Goal: Navigation & Orientation: Find specific page/section

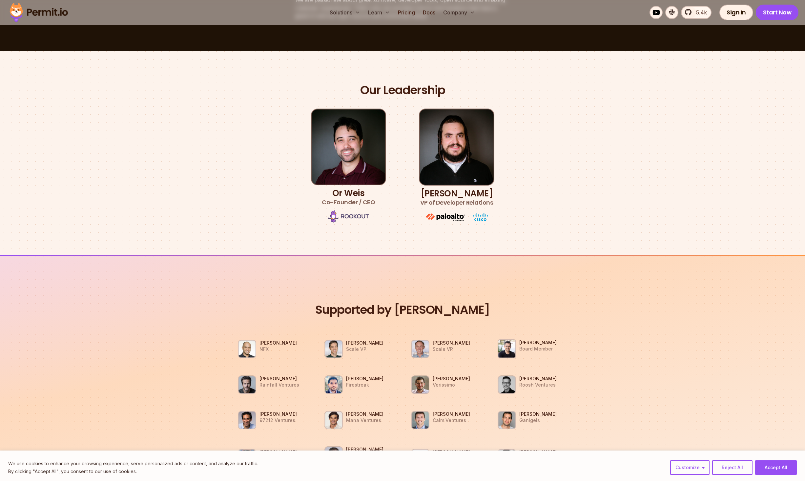
scroll to position [316, 0]
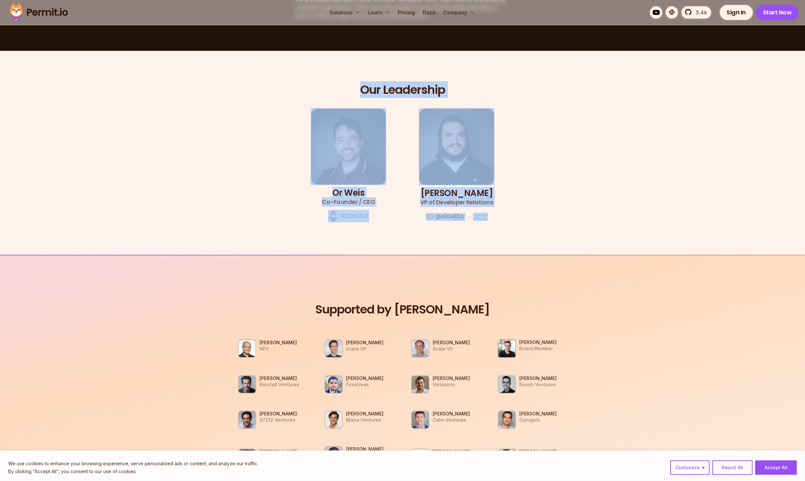
drag, startPoint x: 523, startPoint y: 91, endPoint x: 494, endPoint y: 217, distance: 130.0
click at [494, 217] on div "Our mission at Permit Build the permissions infrastructure of the cloud - secur…" at bounding box center [402, 348] width 805 height 1295
click at [632, 158] on div "Our Leadership Or [PERSON_NAME] Co-Founder / CEO [PERSON_NAME] VP of Developer …" at bounding box center [402, 152] width 459 height 141
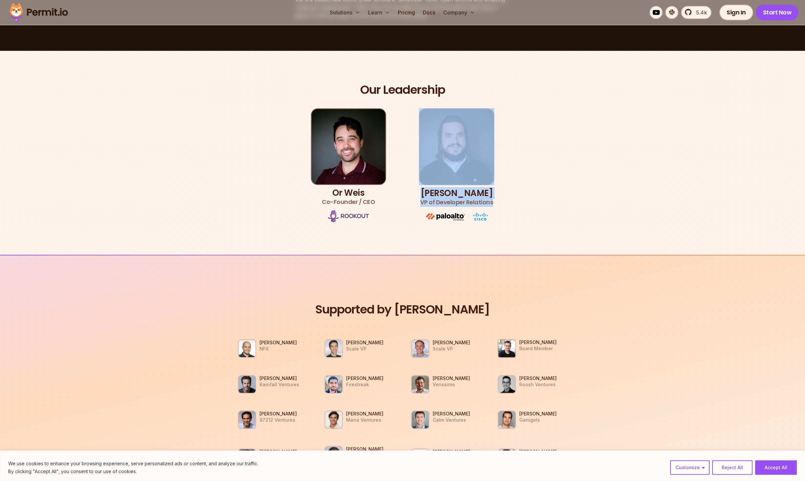
drag, startPoint x: 609, startPoint y: 231, endPoint x: 554, endPoint y: 85, distance: 155.9
click at [554, 86] on section "Our Leadership Or [PERSON_NAME] Co-Founder / CEO [PERSON_NAME] VP of Developer …" at bounding box center [402, 153] width 805 height 204
drag, startPoint x: 554, startPoint y: 83, endPoint x: 596, endPoint y: 246, distance: 167.9
click at [596, 246] on section "Our Leadership Or [PERSON_NAME] Co-Founder / CEO [PERSON_NAME] VP of Developer …" at bounding box center [402, 153] width 805 height 204
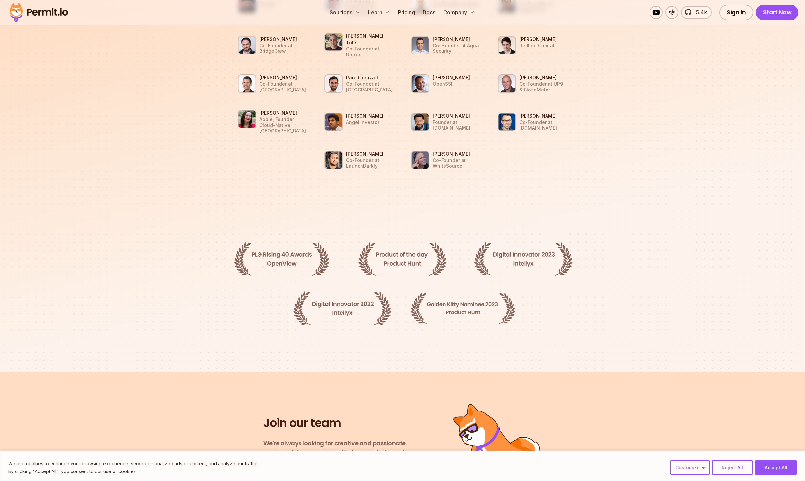
scroll to position [988, 0]
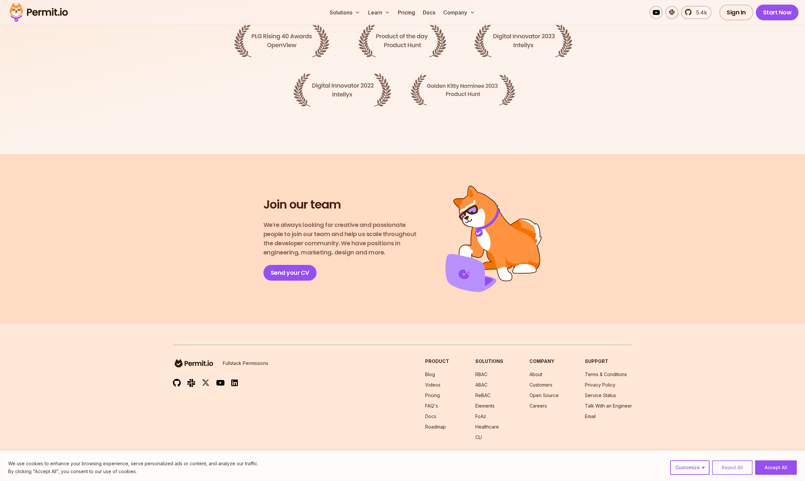
click at [736, 464] on button "Reject All" at bounding box center [732, 467] width 40 height 14
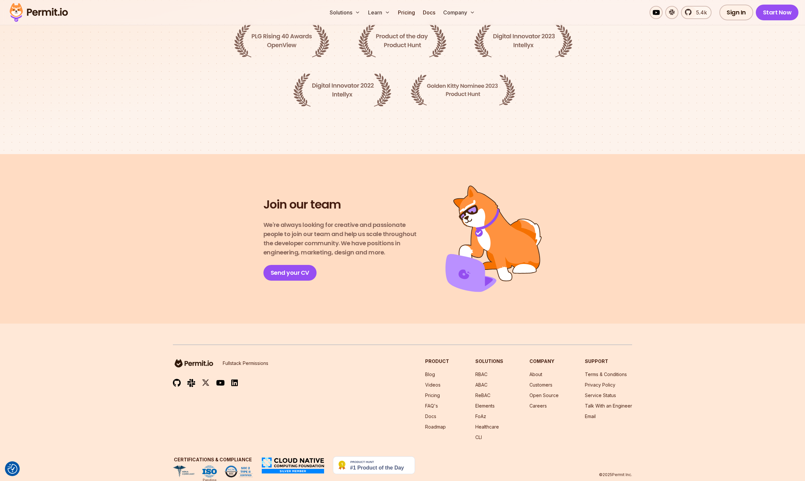
click at [234, 161] on section "Join our team We're always looking for creative and passionate people to join o…" at bounding box center [402, 239] width 805 height 170
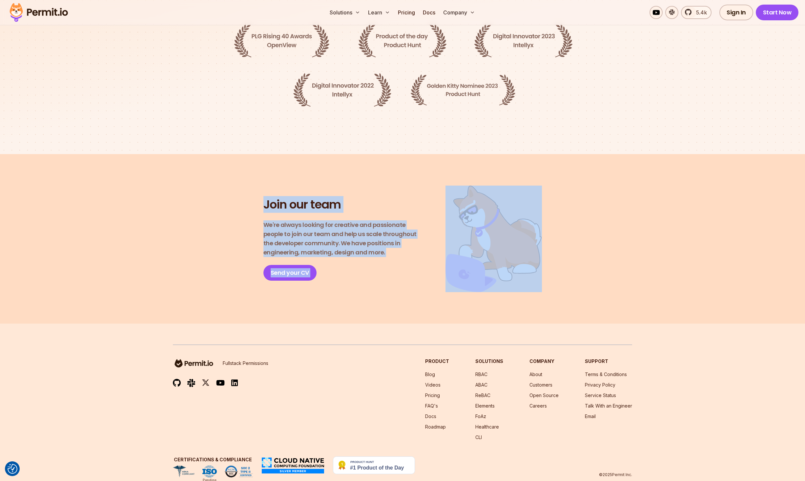
drag, startPoint x: 234, startPoint y: 161, endPoint x: 588, endPoint y: 269, distance: 370.2
click at [588, 269] on section "Join our team We're always looking for creative and passionate people to join o…" at bounding box center [402, 239] width 805 height 170
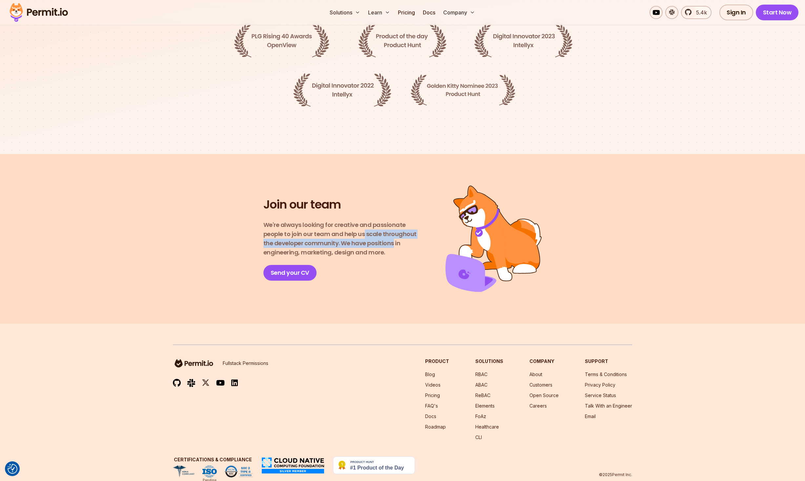
drag, startPoint x: 362, startPoint y: 219, endPoint x: 374, endPoint y: 225, distance: 13.5
click at [374, 225] on p "We're always looking for creative and passionate people to join our team and he…" at bounding box center [342, 238] width 159 height 37
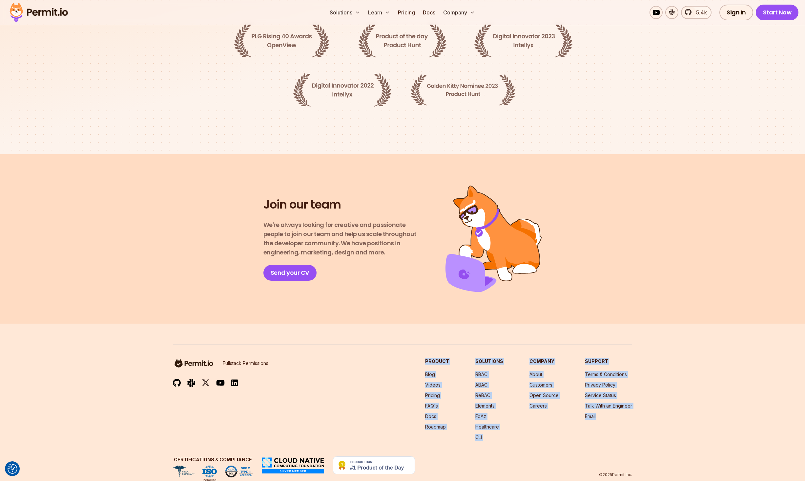
drag, startPoint x: 428, startPoint y: 342, endPoint x: 651, endPoint y: 408, distance: 232.1
click at [651, 408] on footer "Fullstack Permissions Product Blog Videos Pricing FAQ's Docs Roadmap Solutions …" at bounding box center [402, 411] width 805 height 175
click at [674, 417] on footer "Fullstack Permissions Product Blog Videos Pricing FAQ's Docs Roadmap Solutions …" at bounding box center [402, 411] width 805 height 175
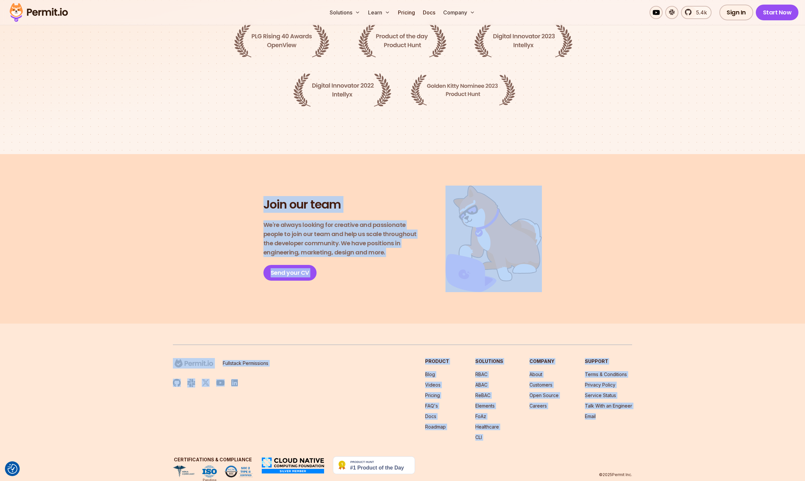
drag, startPoint x: 697, startPoint y: 419, endPoint x: 328, endPoint y: 178, distance: 441.2
click at [430, 324] on footer "Fullstack Permissions Product Blog Videos Pricing FAQ's Docs Roadmap Solutions …" at bounding box center [402, 411] width 805 height 175
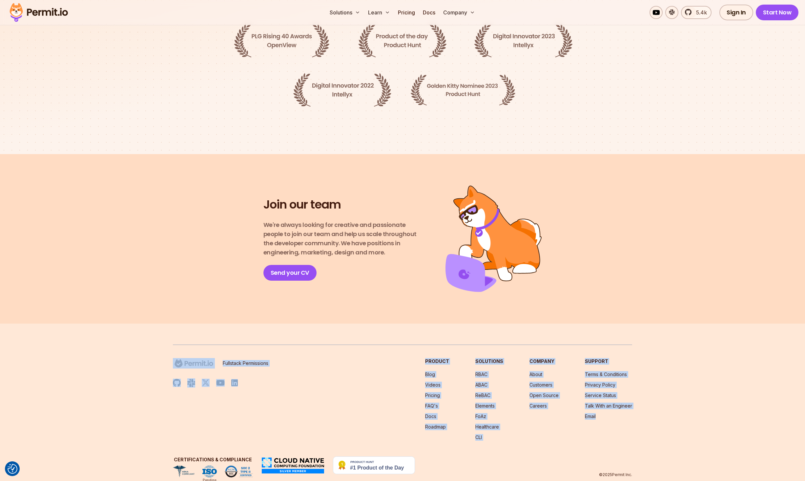
drag, startPoint x: 666, startPoint y: 353, endPoint x: 160, endPoint y: 339, distance: 505.8
click at [160, 339] on footer "Fullstack Permissions Product Blog Videos Pricing FAQ's Docs Roadmap Solutions …" at bounding box center [402, 411] width 805 height 175
click at [420, 324] on footer "Fullstack Permissions Product Blog Videos Pricing FAQ's Docs Roadmap Solutions …" at bounding box center [402, 411] width 805 height 175
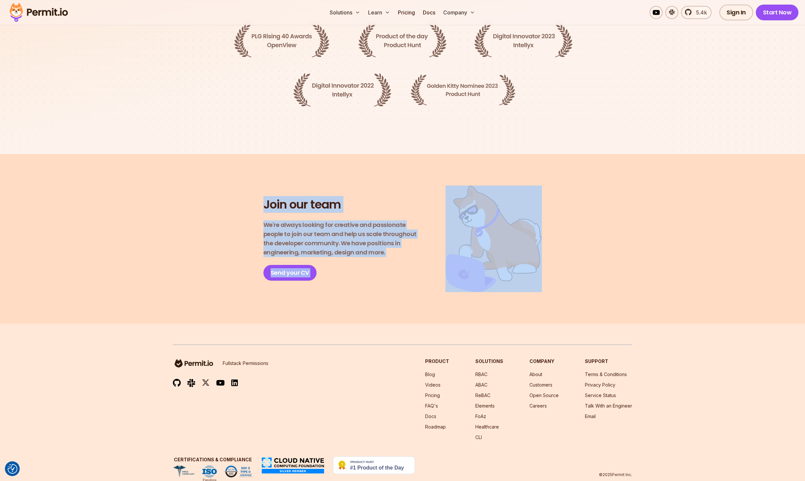
drag, startPoint x: 196, startPoint y: 164, endPoint x: 658, endPoint y: 274, distance: 475.4
click at [658, 274] on section "Join our team We're always looking for creative and passionate people to join o…" at bounding box center [402, 239] width 805 height 170
click at [371, 220] on p "We're always looking for creative and passionate people to join our team and he…" at bounding box center [342, 238] width 159 height 37
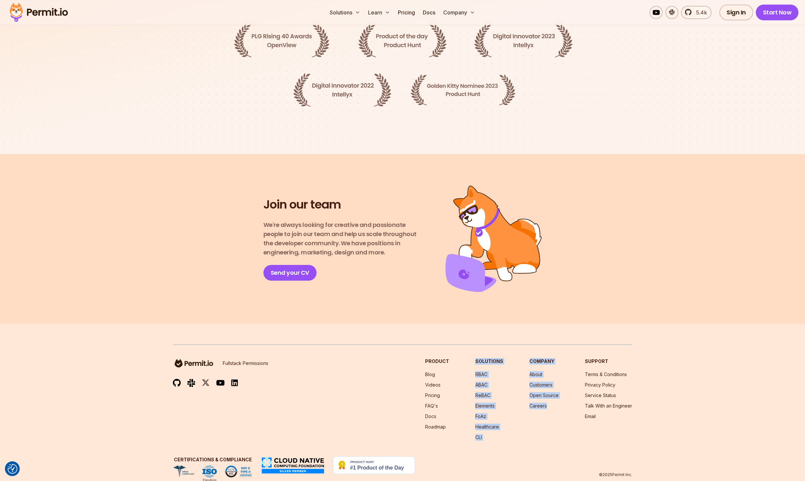
drag, startPoint x: 527, startPoint y: 419, endPoint x: 509, endPoint y: 322, distance: 98.6
click at [509, 324] on footer "Fullstack Permissions Product Blog Videos Pricing FAQ's Docs Roadmap Solutions …" at bounding box center [402, 411] width 805 height 175
drag, startPoint x: 509, startPoint y: 322, endPoint x: 718, endPoint y: 407, distance: 225.7
click at [718, 407] on footer "Fullstack Permissions Product Blog Videos Pricing FAQ's Docs Roadmap Solutions …" at bounding box center [402, 411] width 805 height 175
click at [715, 403] on footer "Fullstack Permissions Product Blog Videos Pricing FAQ's Docs Roadmap Solutions …" at bounding box center [402, 411] width 805 height 175
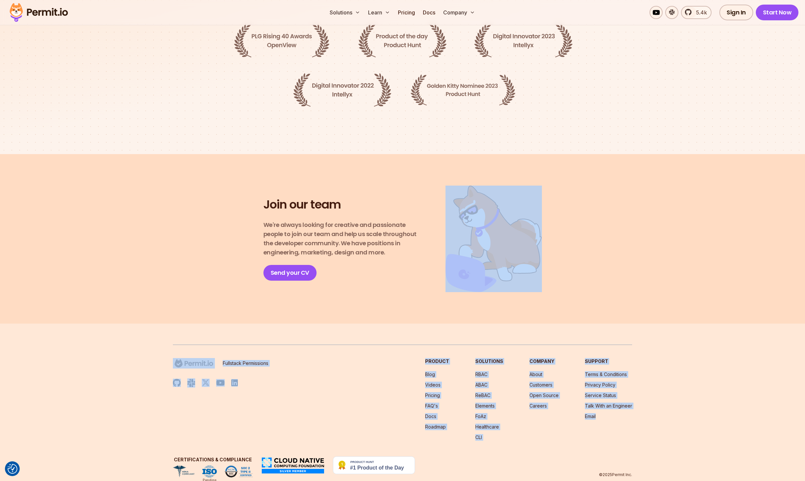
drag, startPoint x: 688, startPoint y: 392, endPoint x: 627, endPoint y: 302, distance: 108.6
drag, startPoint x: 627, startPoint y: 302, endPoint x: 674, endPoint y: 408, distance: 115.7
click at [674, 408] on footer "Fullstack Permissions Product Blog Videos Pricing FAQ's Docs Roadmap Solutions …" at bounding box center [402, 411] width 805 height 175
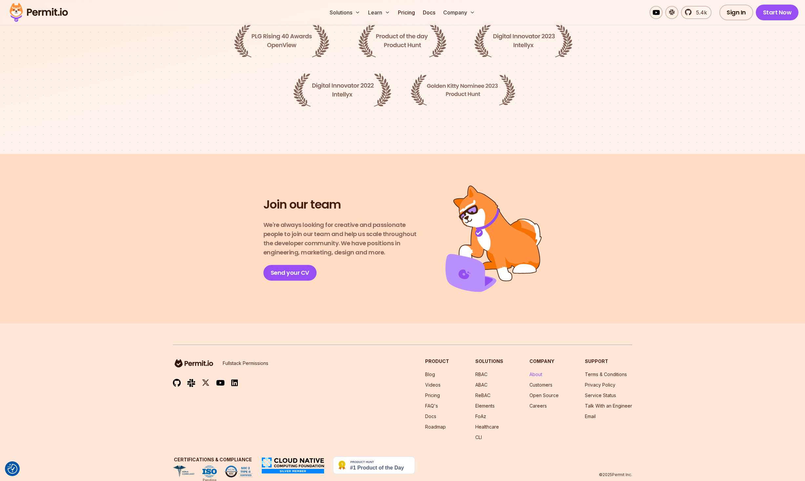
click at [539, 372] on link "About" at bounding box center [535, 375] width 13 height 6
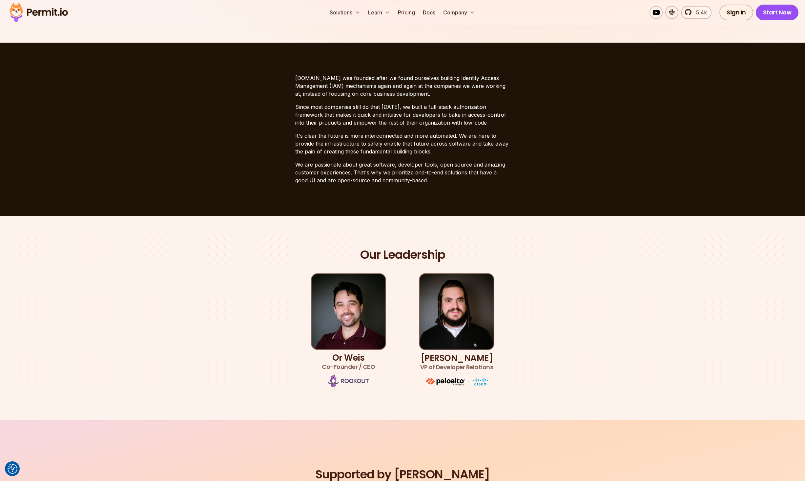
scroll to position [0, 0]
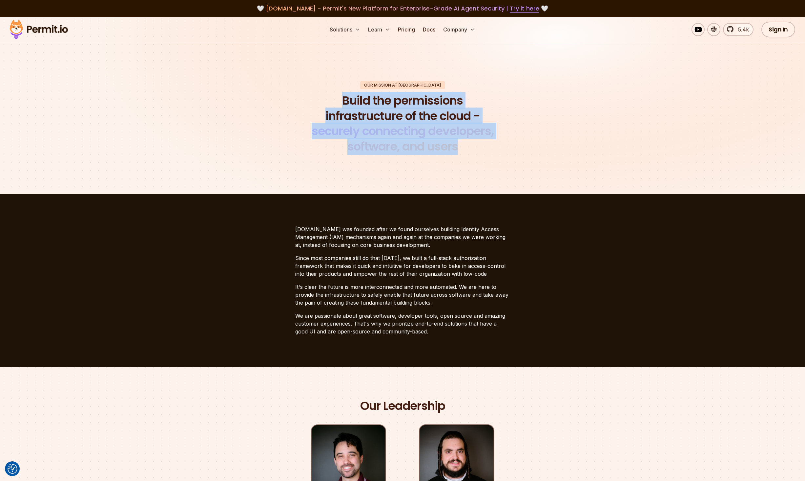
drag, startPoint x: 525, startPoint y: 62, endPoint x: 547, endPoint y: 163, distance: 103.0
click at [547, 163] on section "Our mission at Permit Build the permissions infrastructure of the cloud - secur…" at bounding box center [402, 118] width 805 height 152
click at [546, 162] on section "Our mission at Permit Build the permissions infrastructure of the cloud - secur…" at bounding box center [402, 118] width 805 height 152
drag, startPoint x: 540, startPoint y: 128, endPoint x: 366, endPoint y: 71, distance: 182.9
click at [366, 71] on section "Our mission at Permit Build the permissions infrastructure of the cloud - secur…" at bounding box center [402, 118] width 805 height 152
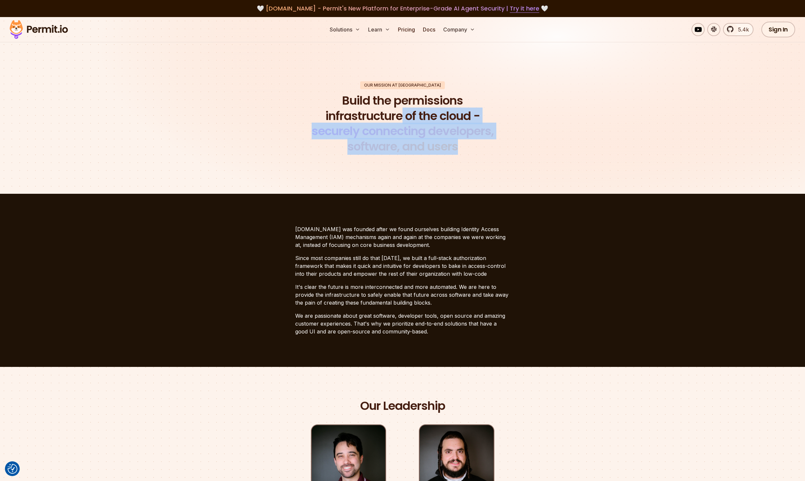
drag, startPoint x: 403, startPoint y: 122, endPoint x: 471, endPoint y: 151, distance: 73.9
click at [471, 151] on h1 "Build the permissions infrastructure of the cloud - securely connecting develop…" at bounding box center [402, 123] width 200 height 61
drag, startPoint x: 467, startPoint y: 151, endPoint x: 367, endPoint y: 80, distance: 122.6
click at [367, 80] on section "Our mission at Permit Build the permissions infrastructure of the cloud - secur…" at bounding box center [402, 118] width 805 height 152
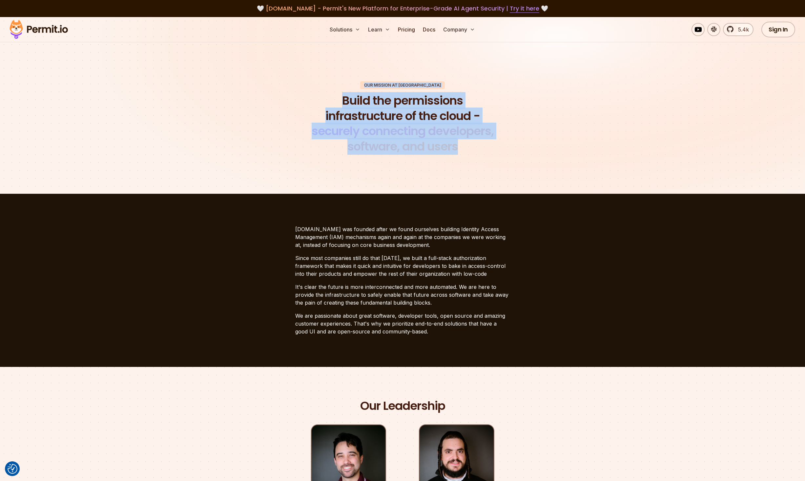
drag, startPoint x: 367, startPoint y: 80, endPoint x: 480, endPoint y: 156, distance: 136.2
click at [480, 156] on section "Our mission at Permit Build the permissions infrastructure of the cloud - secur…" at bounding box center [402, 118] width 805 height 152
click at [665, 139] on section "Our mission at Permit Build the permissions infrastructure of the cloud - secur…" at bounding box center [402, 118] width 805 height 152
